Goal: Task Accomplishment & Management: Manage account settings

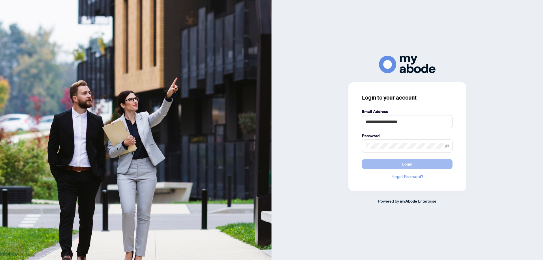
click at [404, 162] on span "Login" at bounding box center [407, 163] width 10 height 9
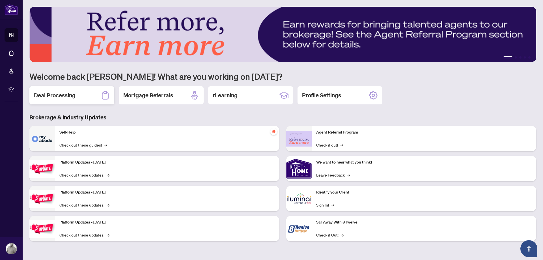
click at [60, 95] on h2 "Deal Processing" at bounding box center [55, 95] width 42 height 8
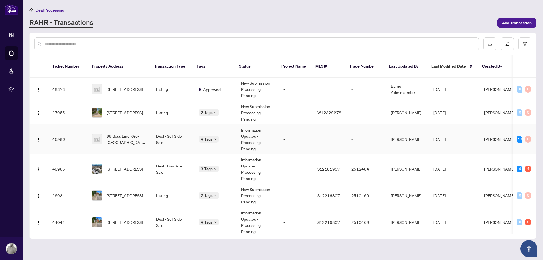
click at [135, 133] on span "99 Bass Line, Oro-[GEOGRAPHIC_DATA], [GEOGRAPHIC_DATA], [GEOGRAPHIC_DATA]" at bounding box center [127, 139] width 40 height 12
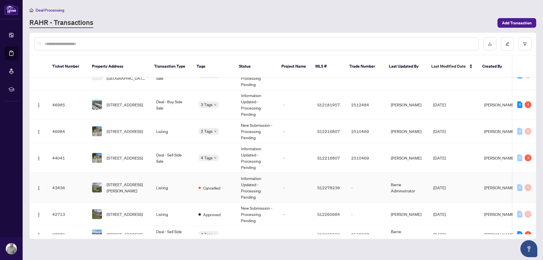
scroll to position [64, 0]
click at [118, 154] on span "[STREET_ADDRESS]" at bounding box center [125, 157] width 36 height 6
